Goal: Navigation & Orientation: Find specific page/section

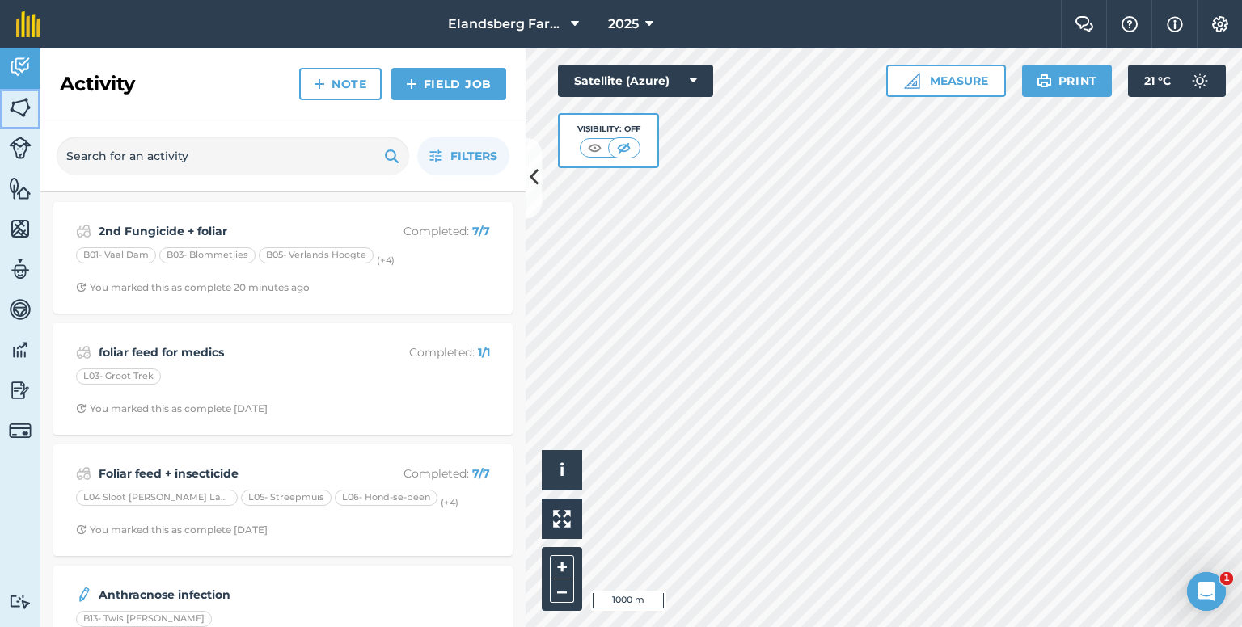
click at [21, 108] on img at bounding box center [20, 107] width 23 height 24
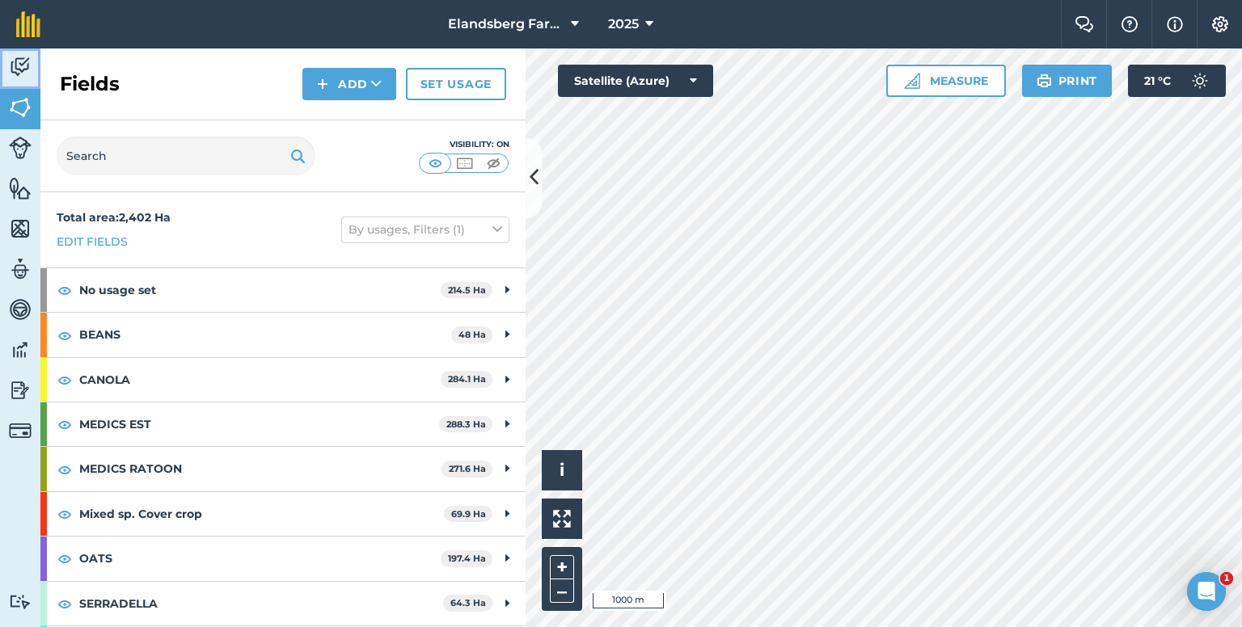
click at [22, 69] on img at bounding box center [20, 67] width 23 height 24
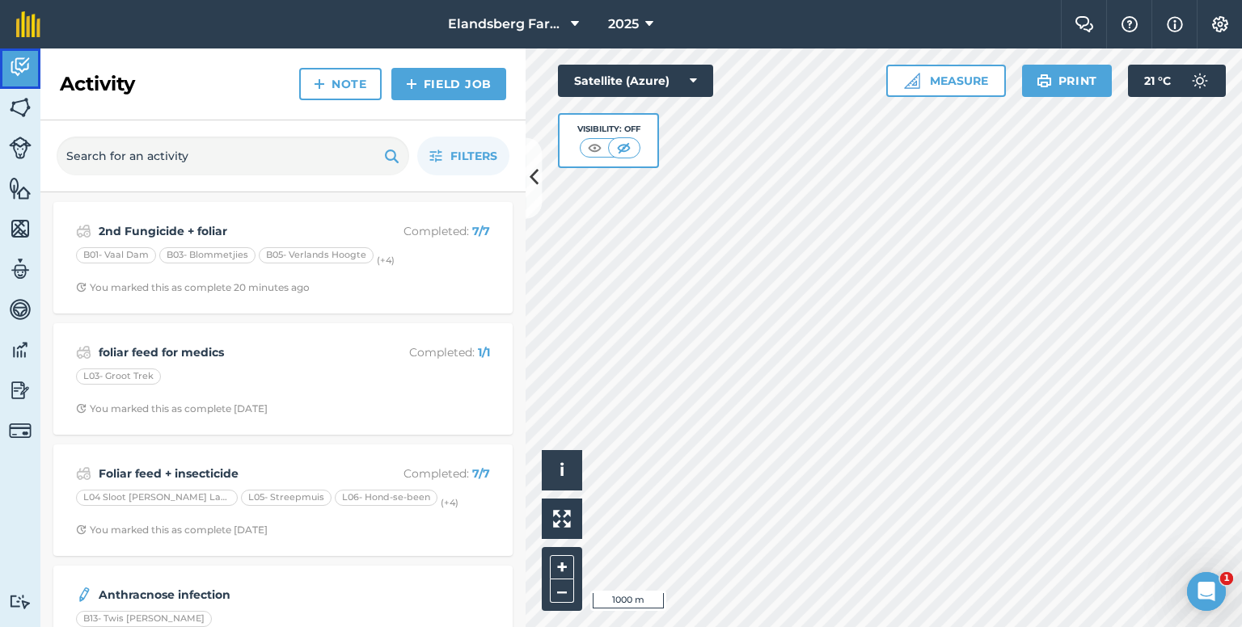
click at [17, 87] on link "Activity" at bounding box center [20, 69] width 40 height 40
click at [19, 97] on img at bounding box center [20, 107] width 23 height 24
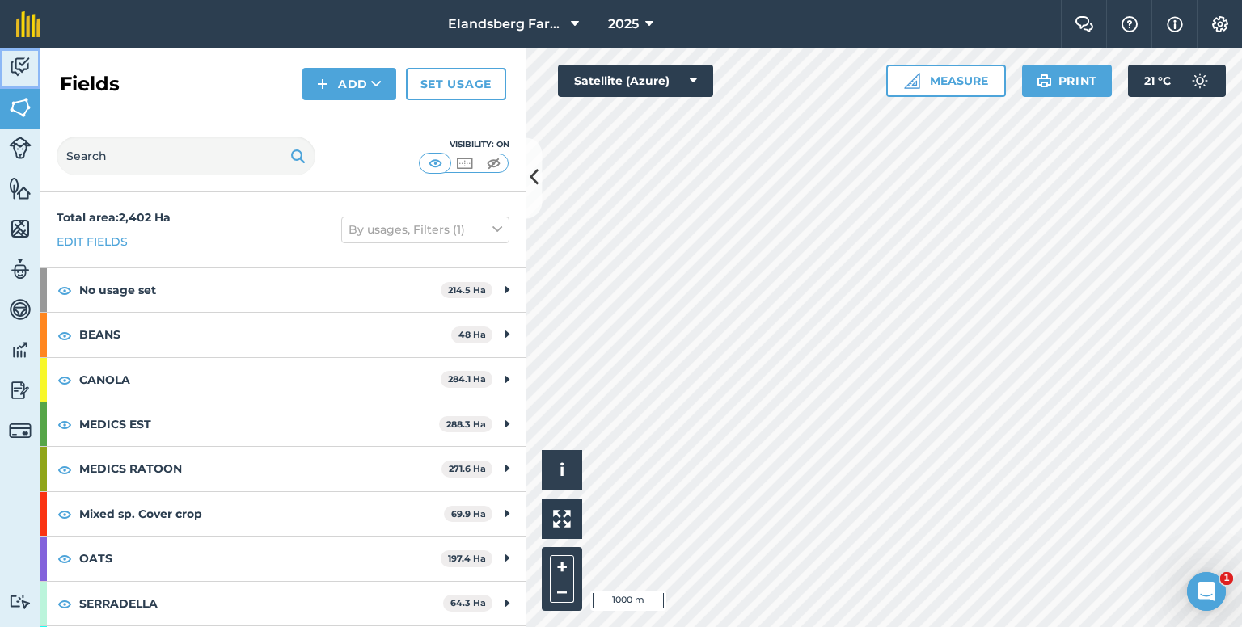
click at [17, 78] on img at bounding box center [20, 67] width 23 height 24
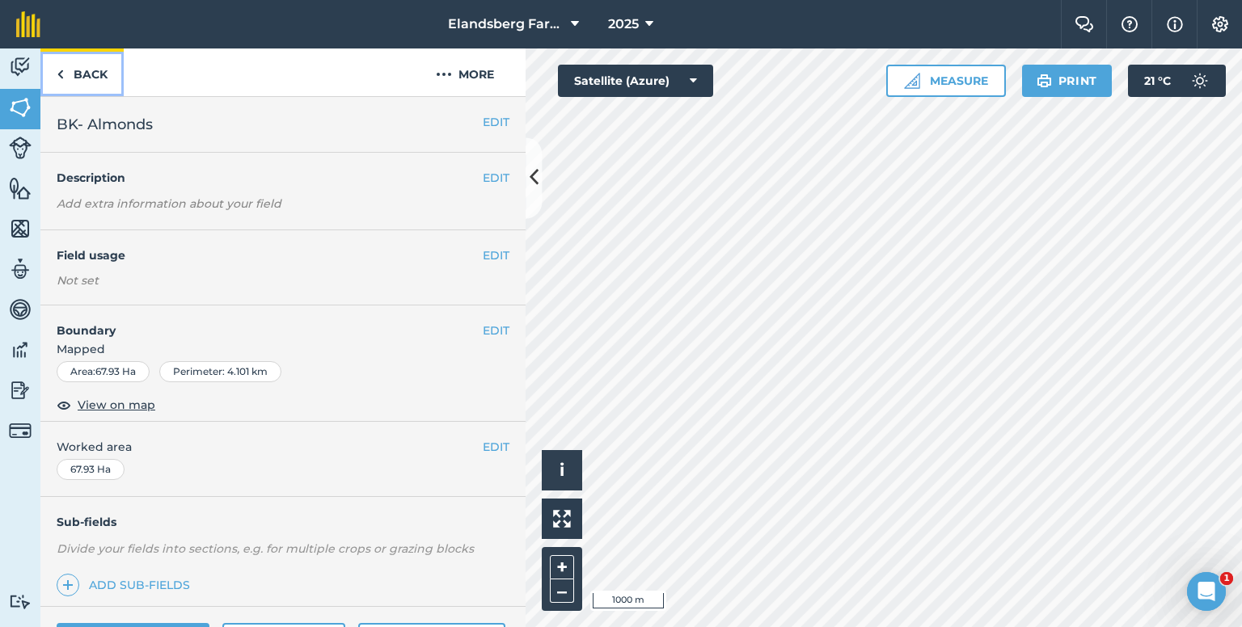
click at [100, 71] on link "Back" at bounding box center [81, 73] width 83 height 48
